Goal: Task Accomplishment & Management: Use online tool/utility

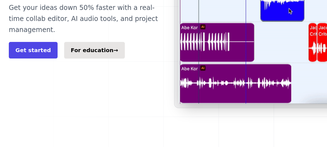
scroll to position [160, 0]
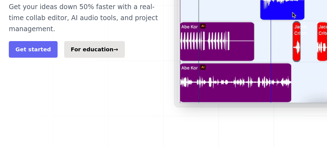
click at [48, 58] on link "Get started" at bounding box center [33, 49] width 49 height 17
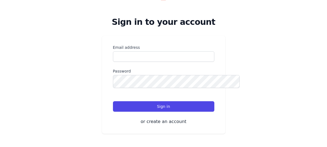
scroll to position [44, 0]
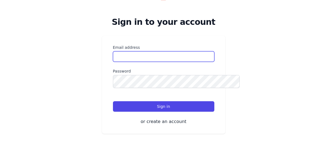
click at [141, 62] on input "Email address" at bounding box center [164, 56] width 102 height 10
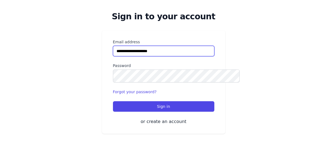
type input "**********"
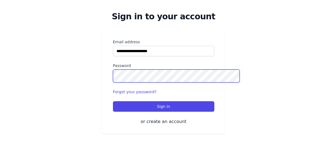
click at [113, 101] on button "Sign in" at bounding box center [164, 106] width 102 height 10
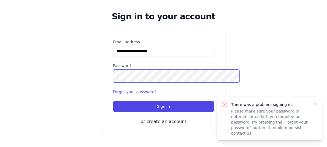
scroll to position [87, 0]
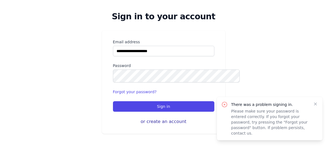
click at [156, 118] on button "or create an account" at bounding box center [164, 121] width 102 height 7
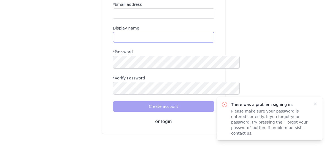
click at [123, 42] on input "name" at bounding box center [164, 37] width 102 height 10
type input "*"
type input "**"
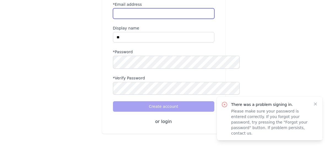
click at [169, 19] on input "*Email address" at bounding box center [164, 13] width 102 height 10
type input "**********"
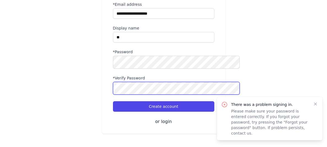
click at [113, 101] on button "Create account" at bounding box center [164, 106] width 102 height 10
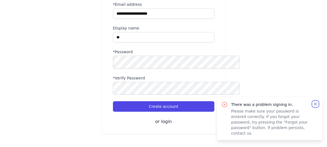
click at [315, 101] on icon "button" at bounding box center [316, 104] width 6 height 6
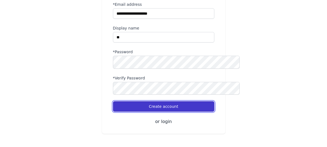
click at [196, 101] on button "Create account" at bounding box center [164, 106] width 102 height 10
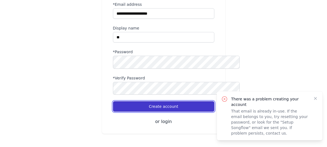
scroll to position [128, 0]
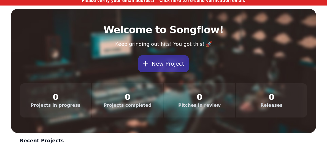
scroll to position [32, 0]
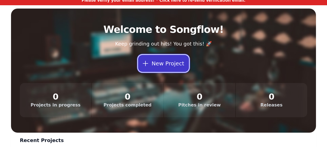
click at [146, 67] on icon at bounding box center [146, 64] width 8 height 8
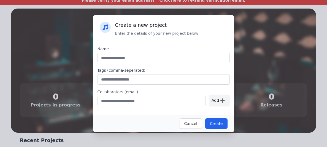
scroll to position [20, 0]
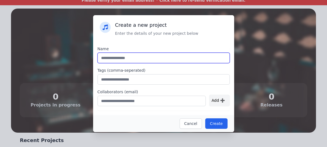
drag, startPoint x: 133, startPoint y: 48, endPoint x: 31, endPoint y: 59, distance: 102.7
click at [31, 59] on div "Create a new project Enter the details of your new project below Name Tags (com…" at bounding box center [163, 73] width 327 height 147
type input "*****"
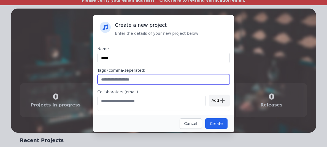
click at [118, 74] on input "text" at bounding box center [164, 79] width 132 height 10
type input "*****"
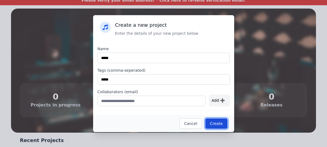
click at [228, 121] on button "Create" at bounding box center [216, 123] width 22 height 10
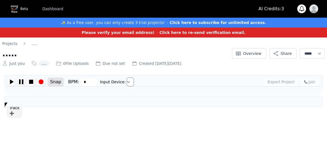
type input "***"
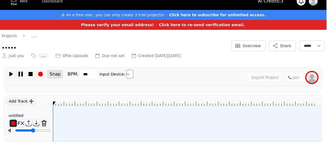
scroll to position [17, 1]
click at [231, 51] on button "Overview" at bounding box center [248, 46] width 34 height 10
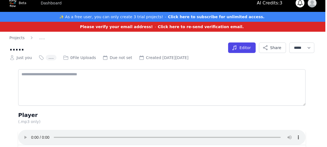
scroll to position [0, 2]
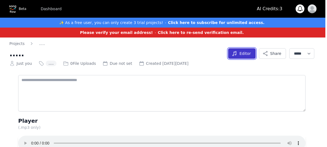
click at [232, 56] on icon "button" at bounding box center [235, 54] width 6 height 6
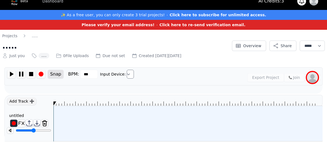
scroll to position [55, 0]
click at [37, 97] on div "Add Track ➕" at bounding box center [22, 101] width 30 height 8
click at [30, 97] on div "Add Track ➕" at bounding box center [22, 101] width 30 height 8
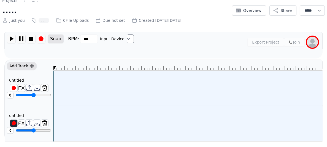
click at [30, 70] on div "Add Track ➕" at bounding box center [22, 66] width 30 height 8
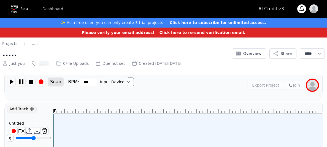
scroll to position [0, 0]
